Goal: Task Accomplishment & Management: Manage account settings

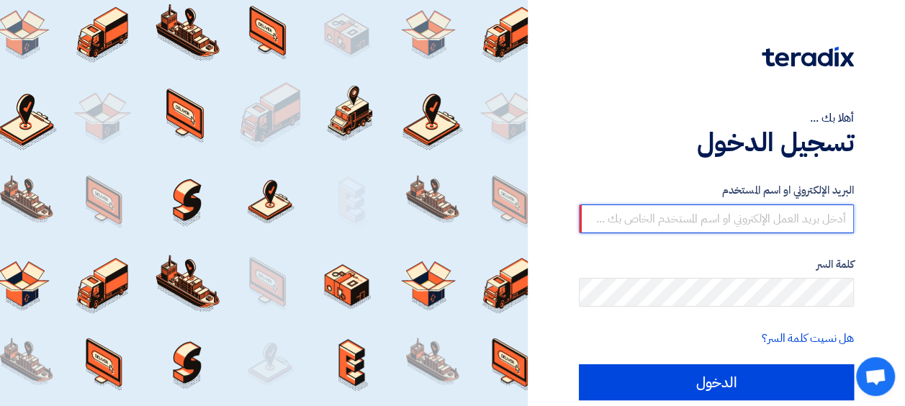
click at [640, 216] on input "text" at bounding box center [716, 219] width 275 height 29
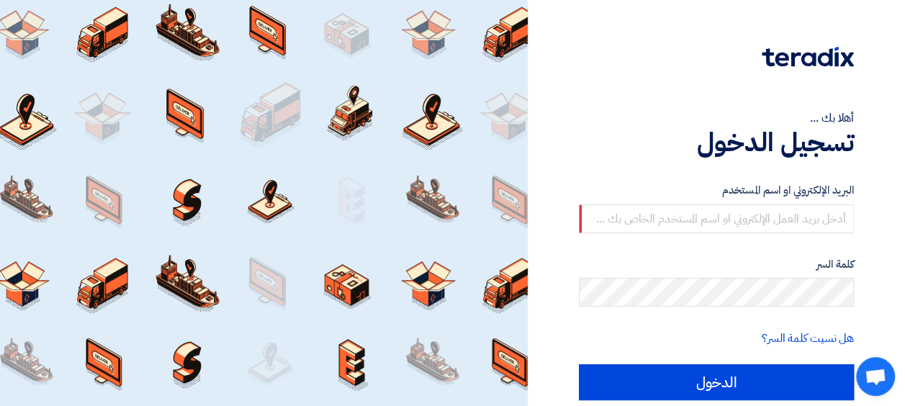
drag, startPoint x: 624, startPoint y: 324, endPoint x: 632, endPoint y: 310, distance: 16.2
click at [625, 324] on form "البريد الإلكتروني او اسم المستخدم كلمة السر هل نسيت كلمة السر؟ الدخول" at bounding box center [716, 291] width 275 height 218
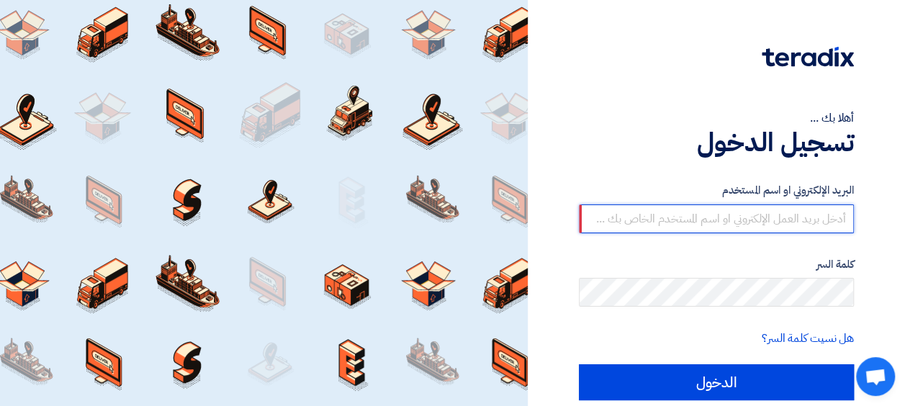
click at [711, 213] on input "text" at bounding box center [716, 219] width 275 height 29
paste input "Now I am able to login the Youlearn."
type input "Now I am able to login the Youlearn."
click at [622, 214] on input "text" at bounding box center [716, 219] width 275 height 29
paste input "[PERSON_NAME][EMAIL_ADDRESS][DOMAIN_NAME]"
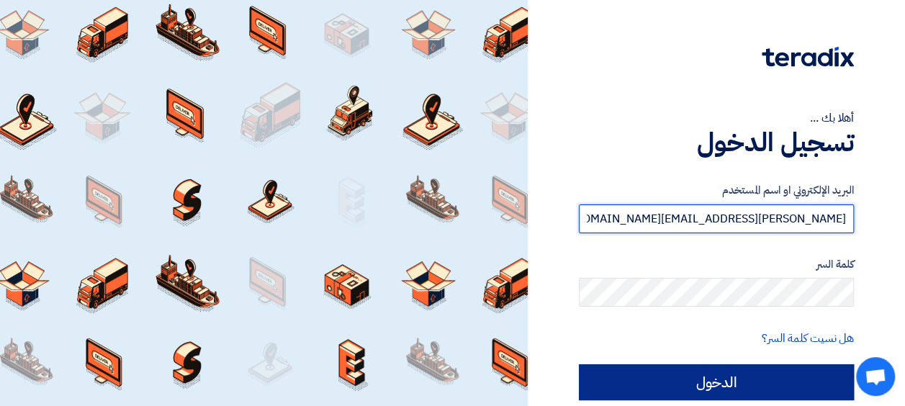
type input "[PERSON_NAME][EMAIL_ADDRESS][DOMAIN_NAME]"
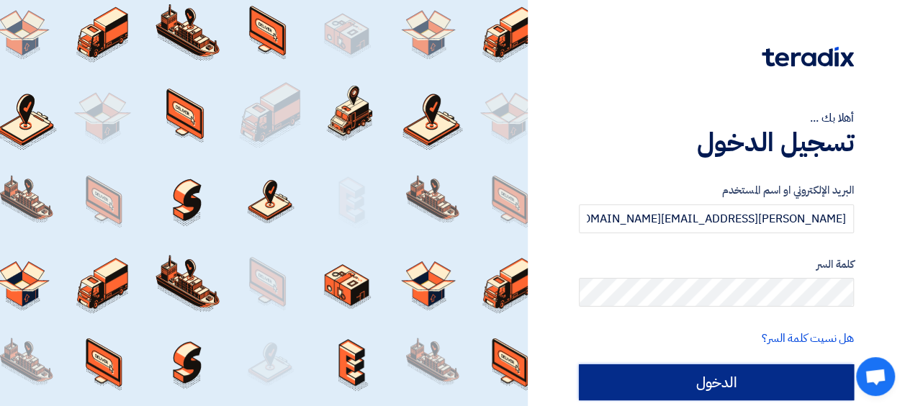
click at [686, 375] on input "الدخول" at bounding box center [716, 382] width 275 height 36
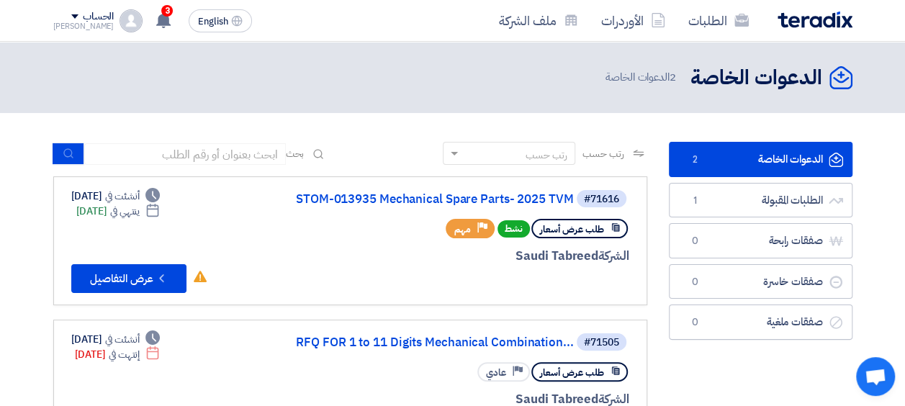
click at [740, 165] on link "الدعوات الخاصة الدعوات الخاصة 2" at bounding box center [761, 159] width 184 height 35
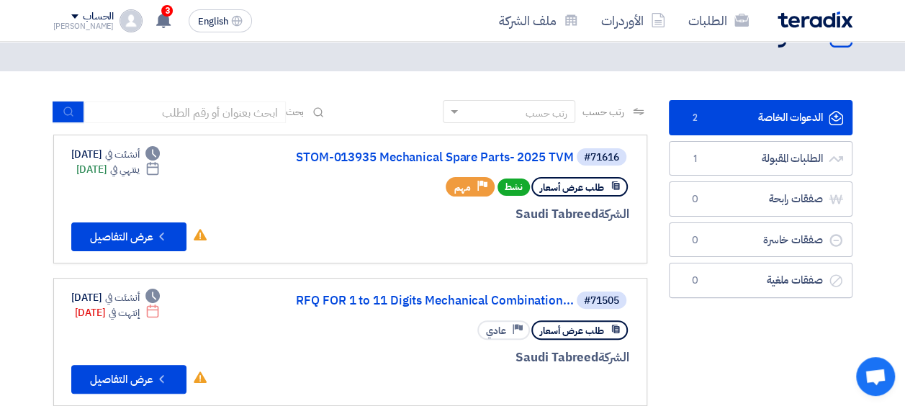
scroll to position [72, 0]
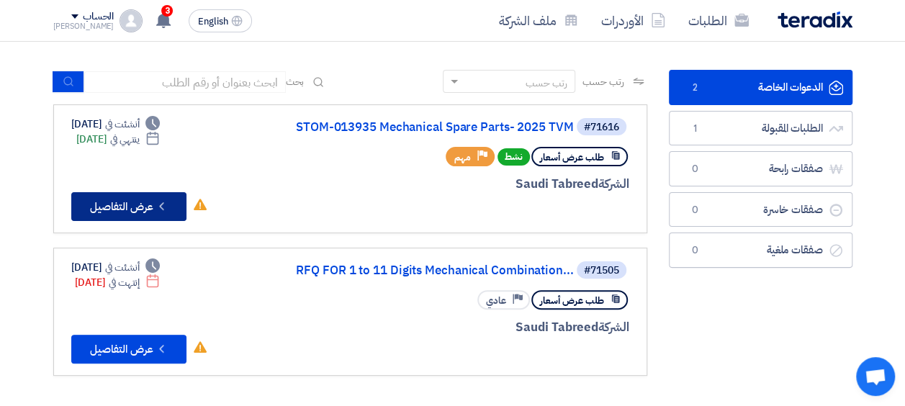
click at [132, 212] on button "Check details عرض التفاصيل" at bounding box center [128, 206] width 115 height 29
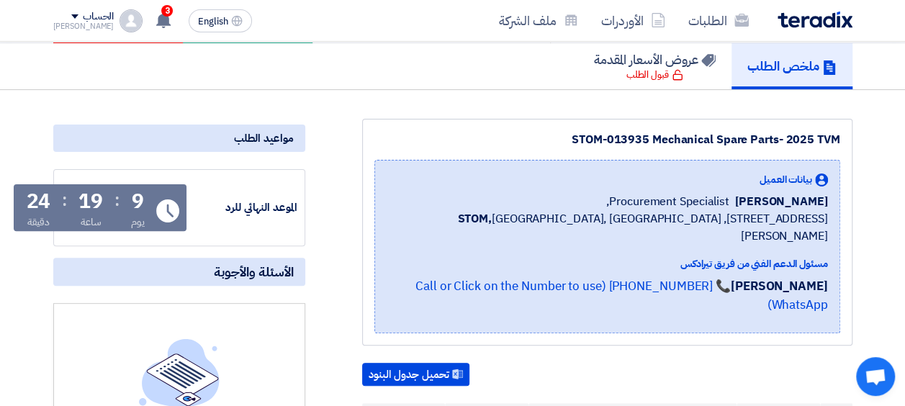
scroll to position [144, 0]
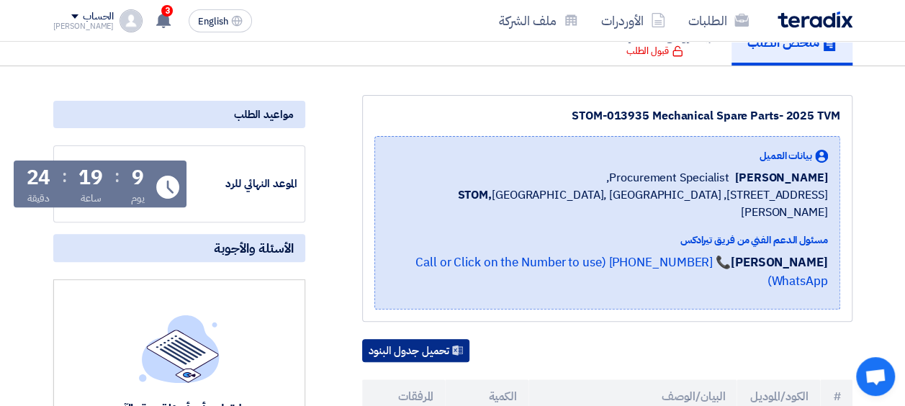
click at [402, 350] on button "تحميل جدول البنود" at bounding box center [415, 350] width 107 height 23
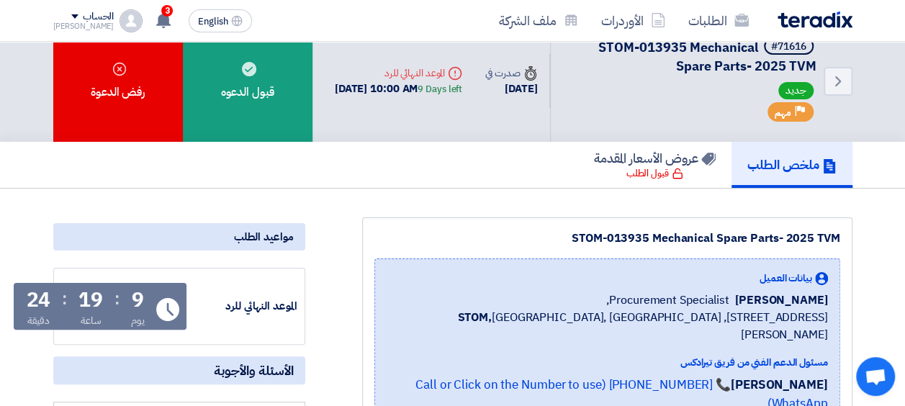
scroll to position [0, 0]
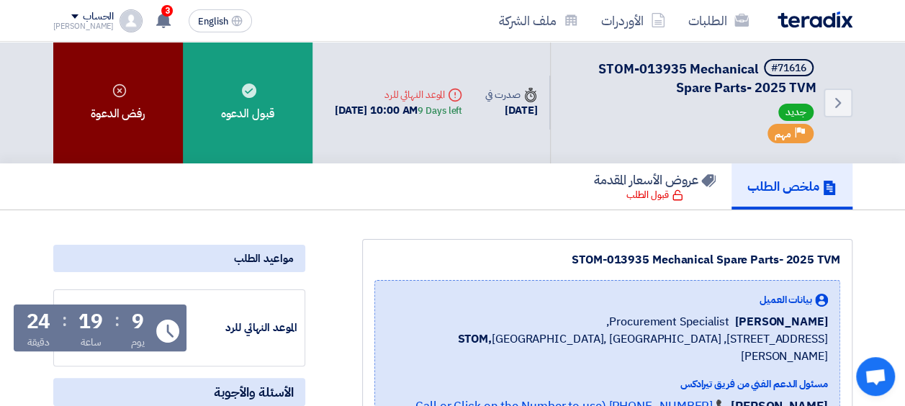
click at [151, 138] on div "رفض الدعوة" at bounding box center [118, 103] width 130 height 122
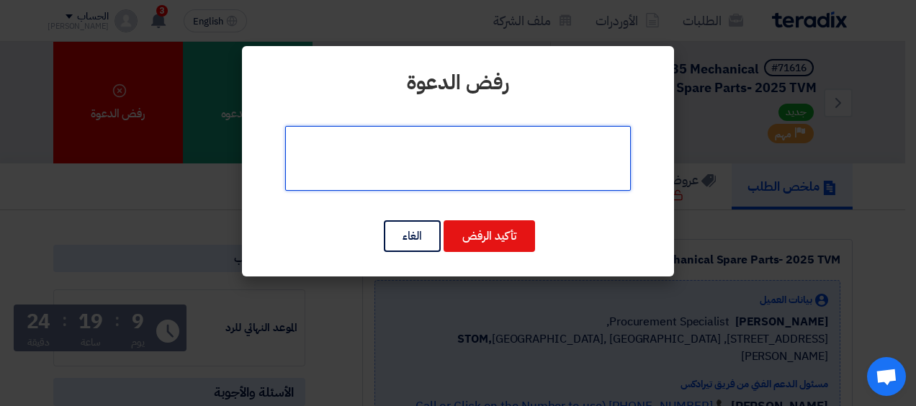
click at [585, 159] on textarea at bounding box center [458, 158] width 346 height 65
type textarea "s"
type textarea "Out of our scope of supply"
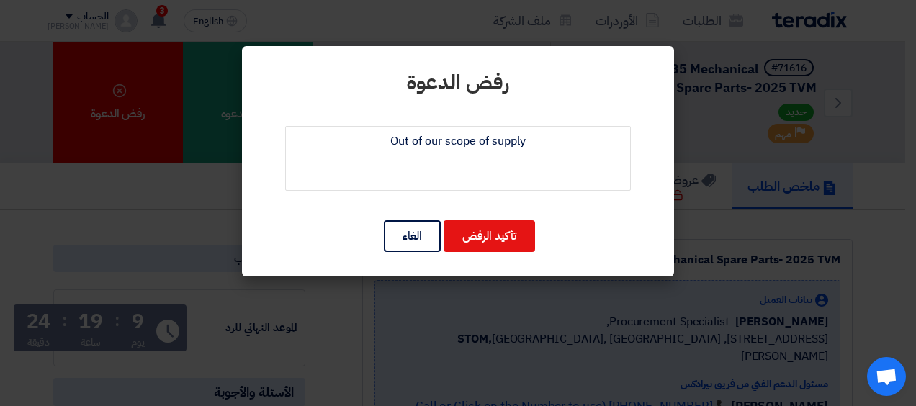
click at [472, 216] on div "رفض [PERSON_NAME] تأكيد الرفض الغاء" at bounding box center [458, 161] width 432 height 230
click at [479, 228] on button "تأكيد الرفض" at bounding box center [489, 236] width 91 height 32
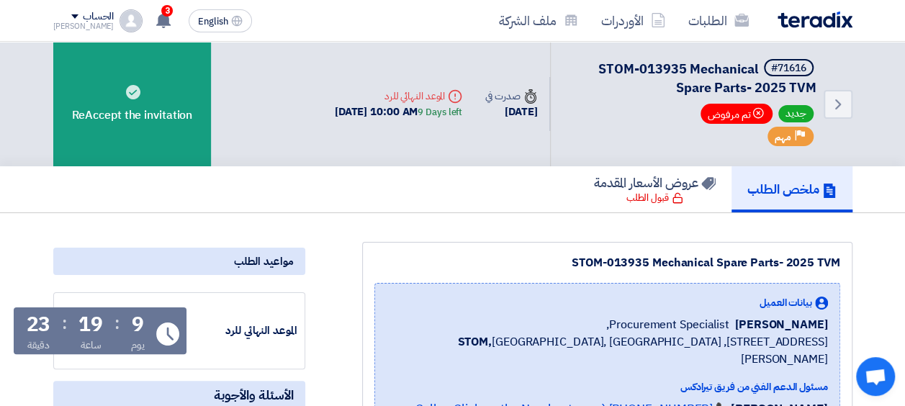
click at [793, 199] on link "ملخص الطلب" at bounding box center [792, 189] width 121 height 46
click at [706, 17] on link "الطلبات" at bounding box center [719, 21] width 84 height 34
